Goal: Task Accomplishment & Management: Complete application form

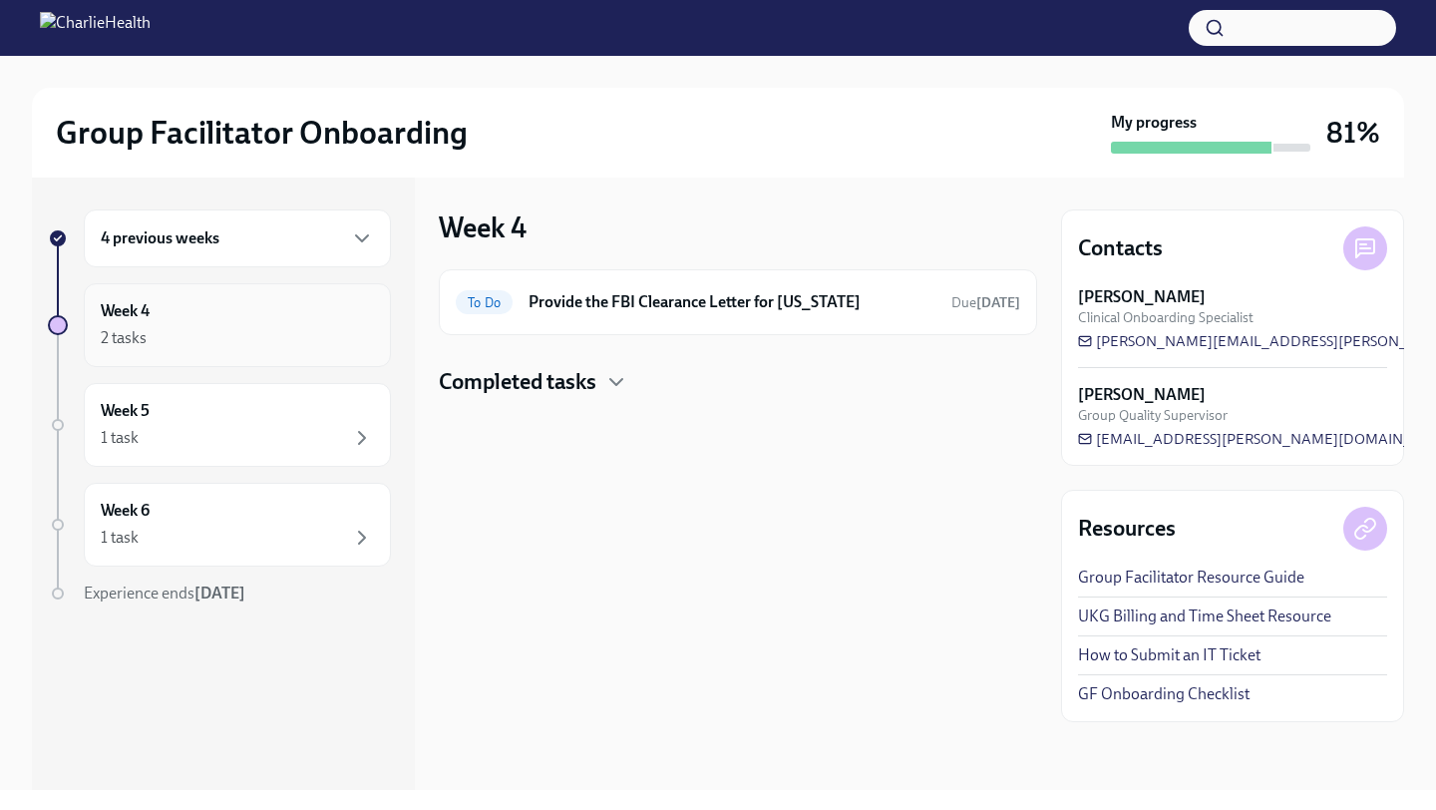
click at [178, 354] on div "Week 4 2 tasks" at bounding box center [237, 325] width 307 height 84
click at [277, 409] on div "Week 5 1 task" at bounding box center [237, 425] width 273 height 50
click at [305, 510] on div "Week 6 1 task" at bounding box center [237, 525] width 273 height 50
click at [297, 252] on div "4 previous weeks" at bounding box center [237, 238] width 307 height 58
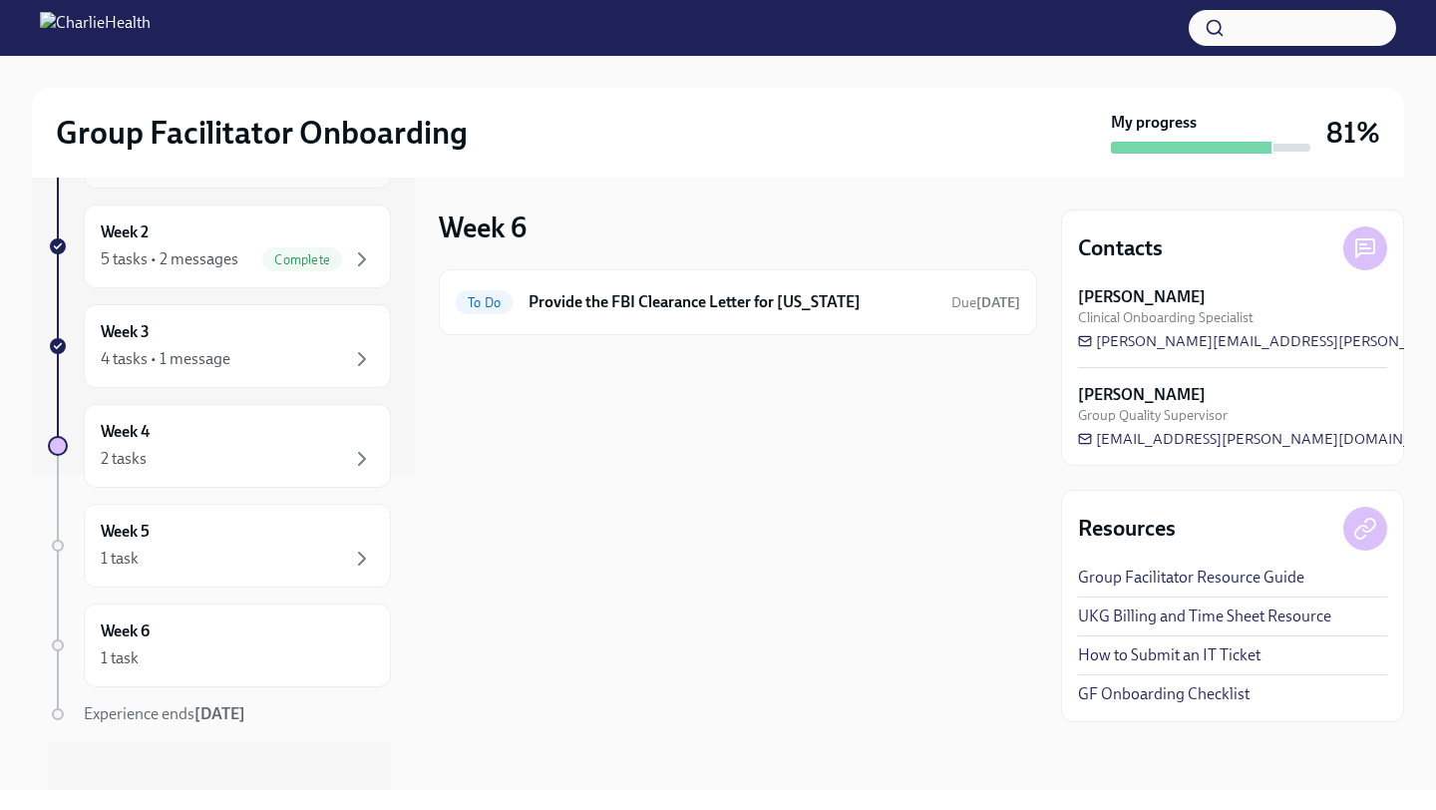
scroll to position [331, 0]
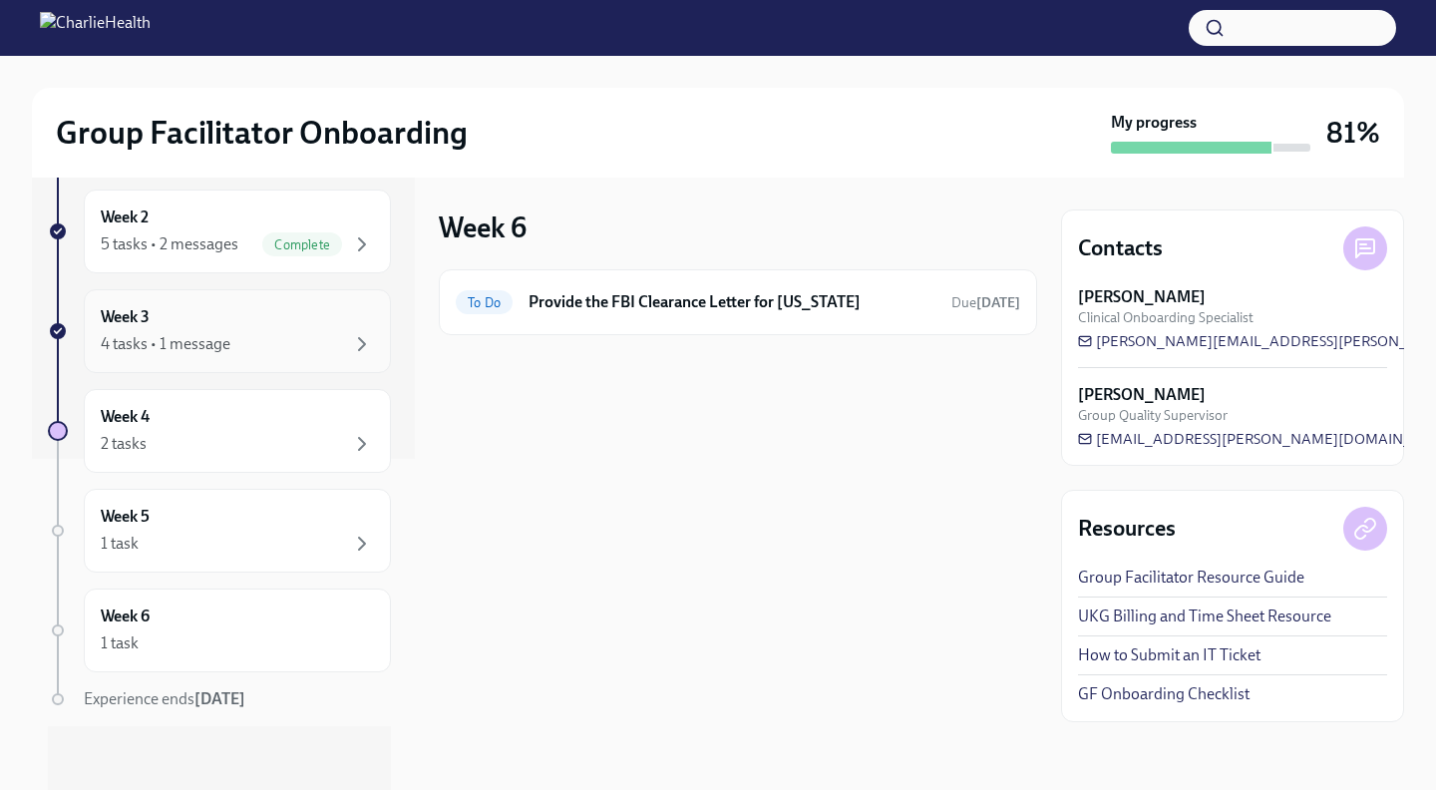
click at [284, 328] on div "Week 3 4 tasks • 1 message" at bounding box center [237, 331] width 273 height 50
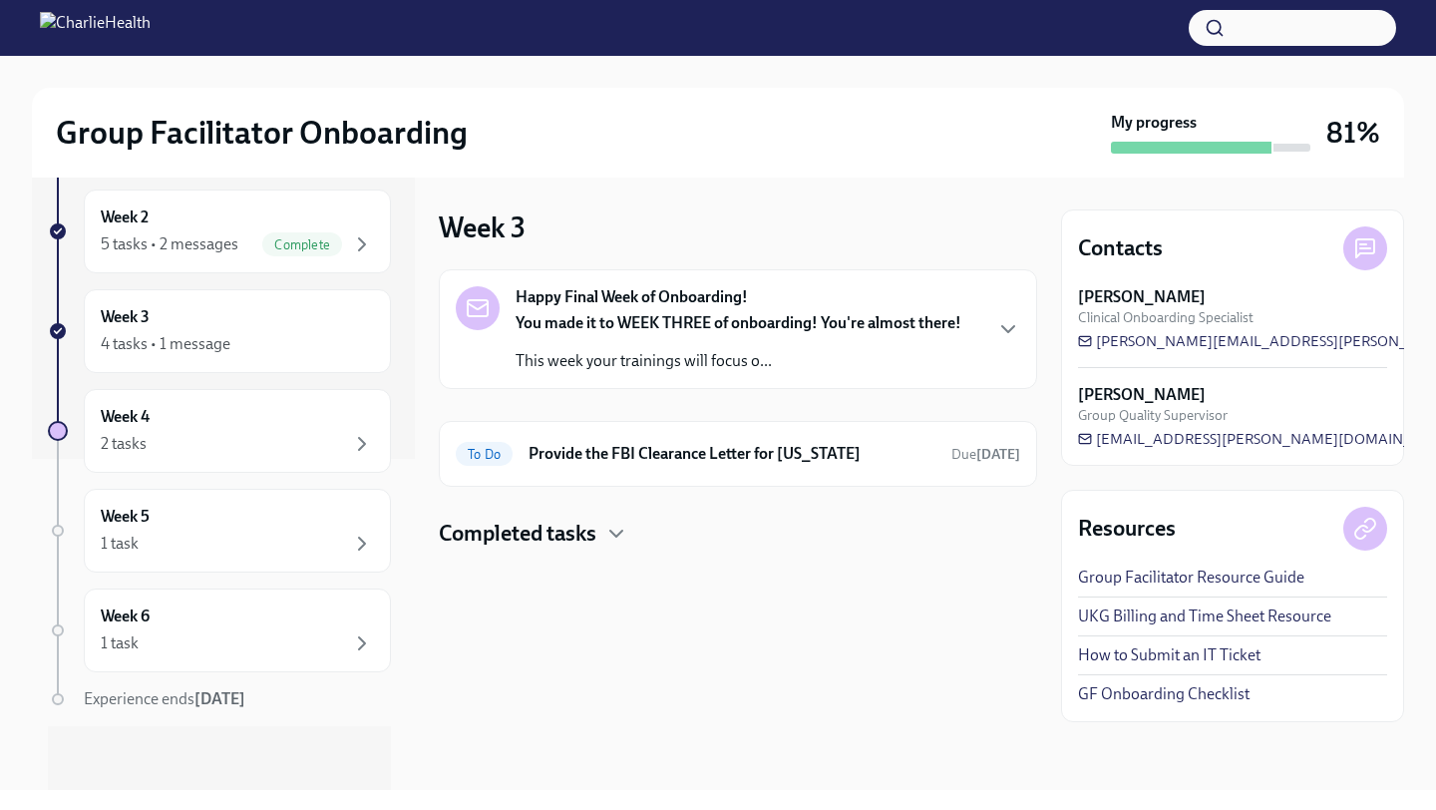
click at [684, 312] on p "You made it to WEEK THREE of onboarding! You're almost there!" at bounding box center [739, 323] width 446 height 22
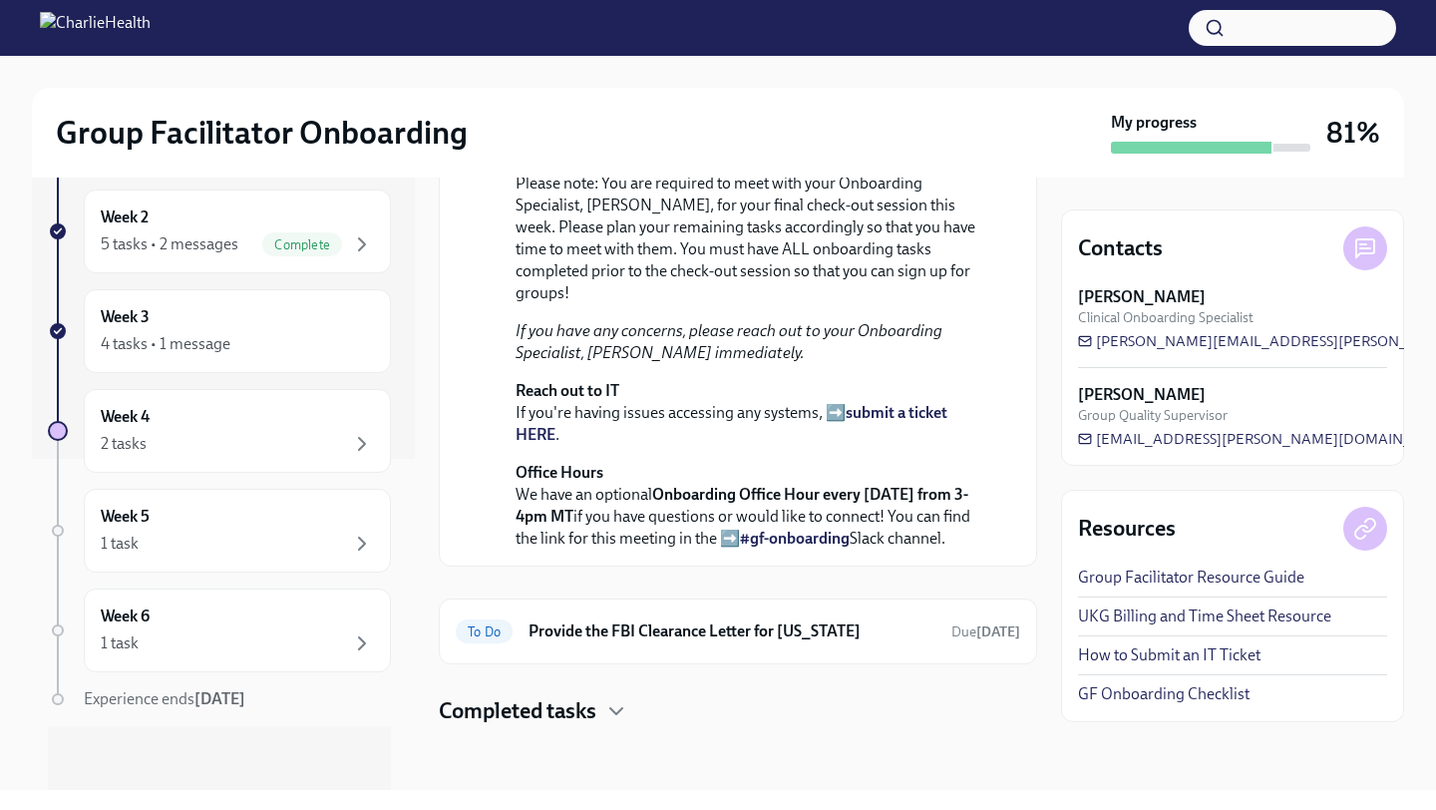
scroll to position [615, 0]
click at [841, 647] on div "To Do Provide the FBI Clearance Letter for [US_STATE] Due [DATE]" at bounding box center [738, 631] width 598 height 66
click at [835, 631] on h6 "Provide the FBI Clearance Letter for [US_STATE]" at bounding box center [732, 631] width 407 height 22
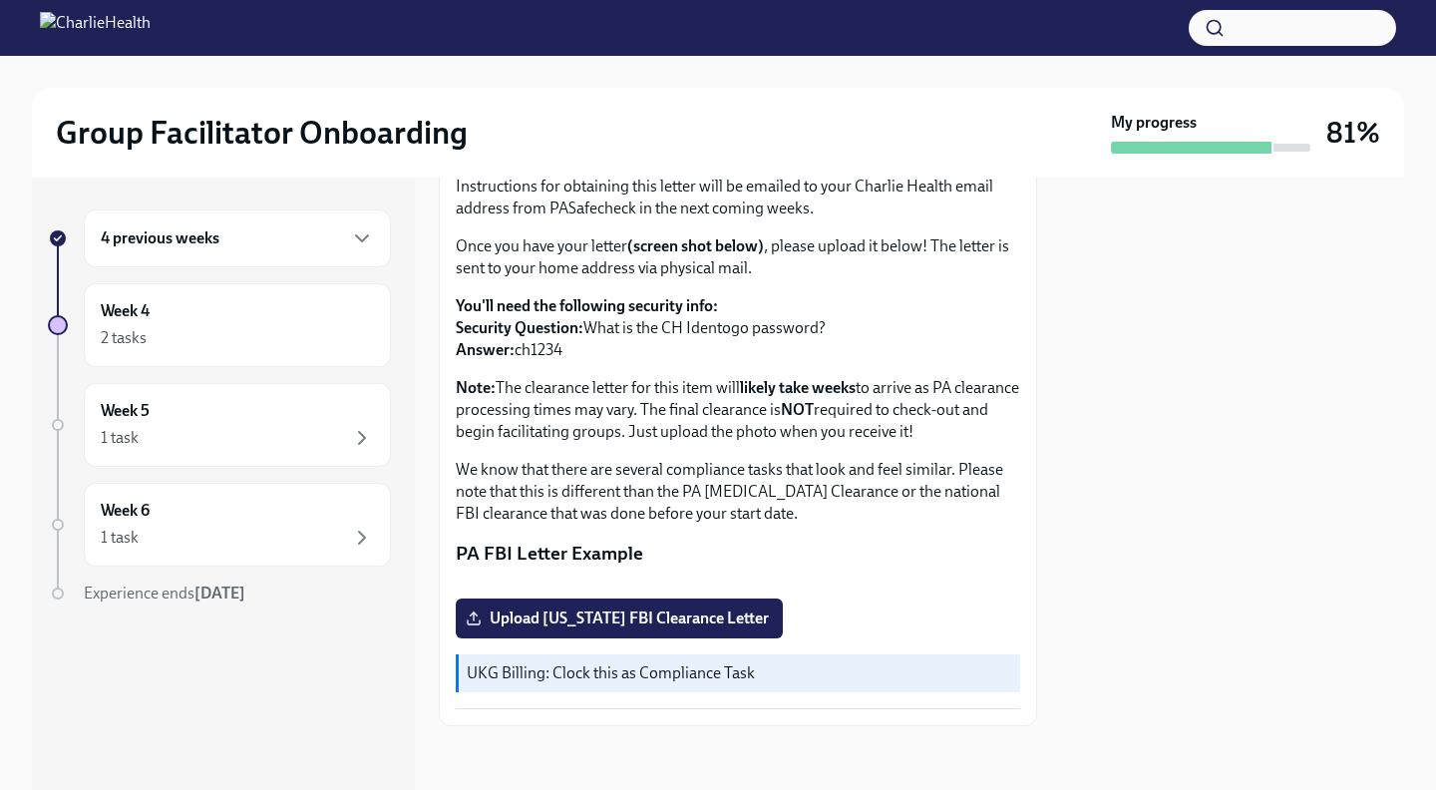
scroll to position [367, 0]
click at [239, 248] on div "4 previous weeks" at bounding box center [237, 238] width 273 height 24
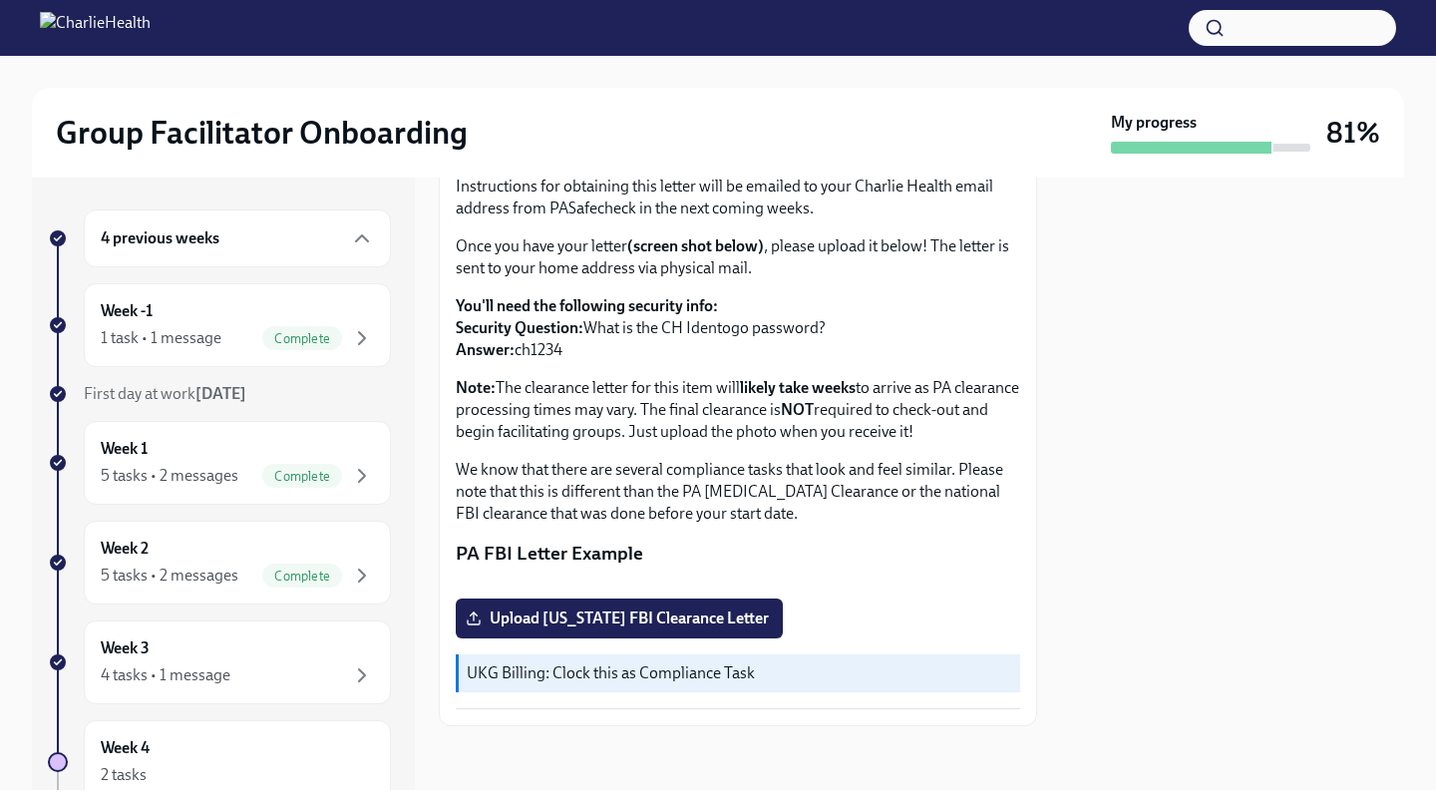
scroll to position [0, 0]
